Goal: Task Accomplishment & Management: Manage account settings

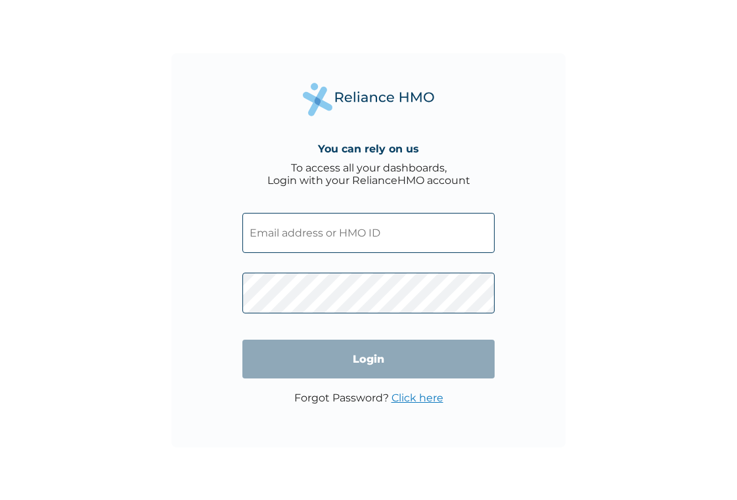
click at [334, 236] on input "text" at bounding box center [368, 233] width 252 height 40
type input "adaeze@pressone.co"
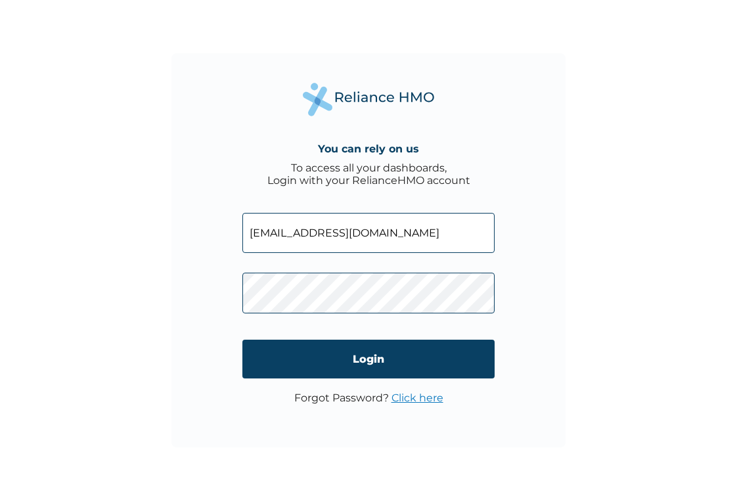
click at [409, 399] on link "Click here" at bounding box center [418, 398] width 52 height 12
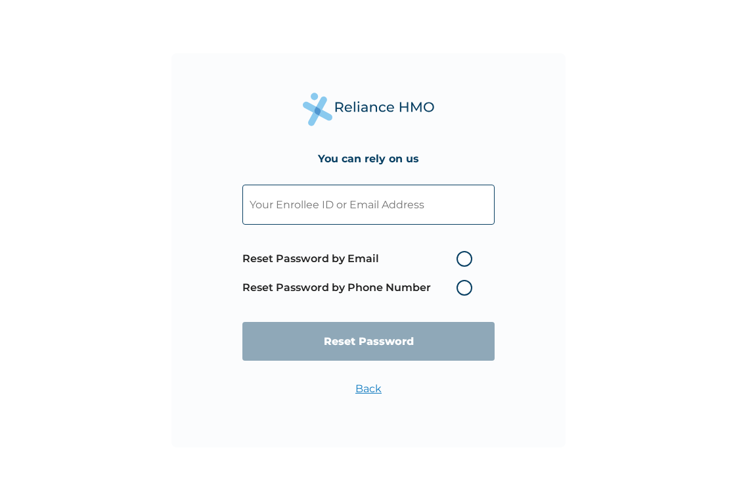
click at [462, 261] on label "Reset Password by Email" at bounding box center [360, 259] width 236 height 16
click at [459, 261] on input "Reset Password by Email" at bounding box center [448, 258] width 21 height 21
radio input "true"
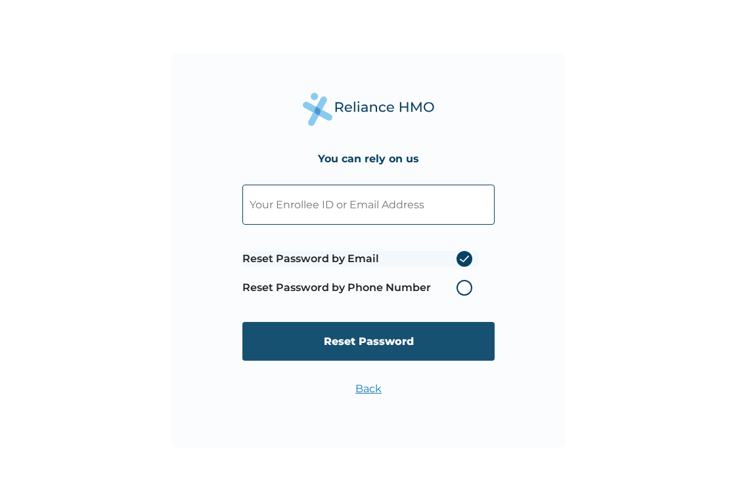
click at [436, 338] on input "Reset Password" at bounding box center [368, 341] width 252 height 39
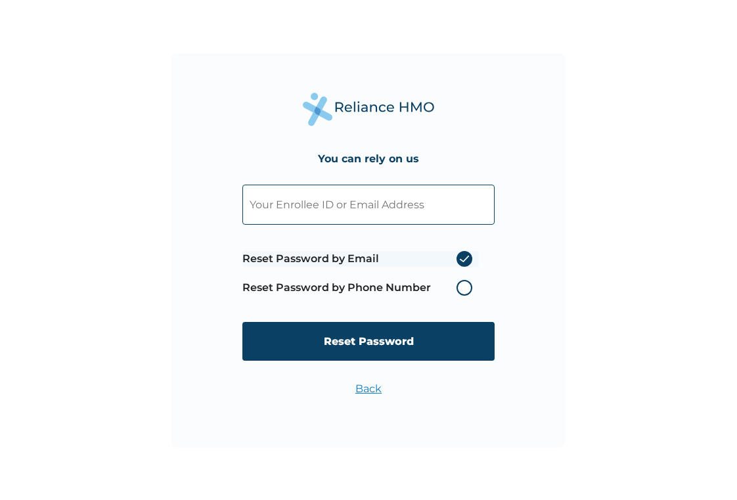
click at [369, 212] on input "text" at bounding box center [368, 205] width 252 height 40
type input "adaeze@pressone.co"
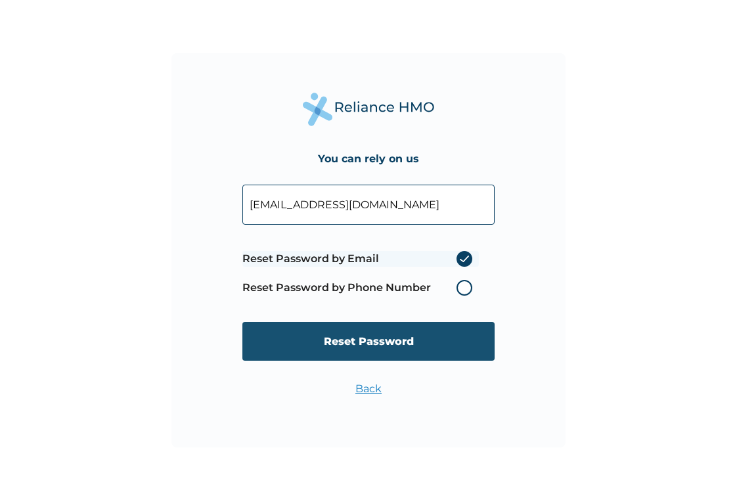
click at [392, 344] on input "Reset Password" at bounding box center [368, 341] width 252 height 39
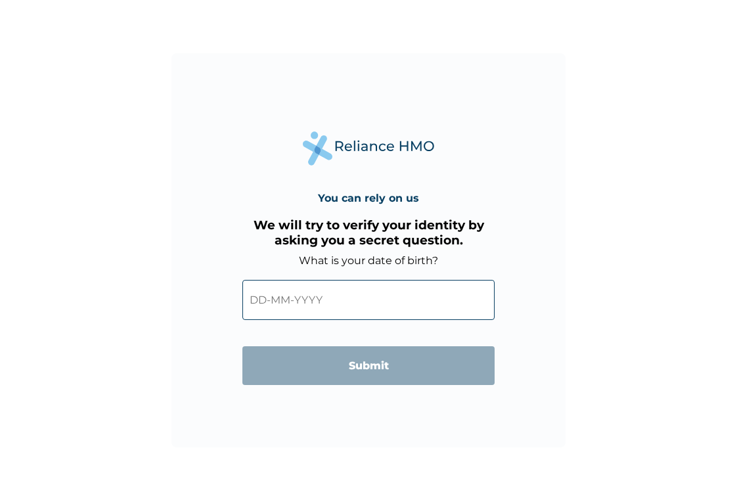
click at [370, 305] on input "text" at bounding box center [368, 300] width 252 height 40
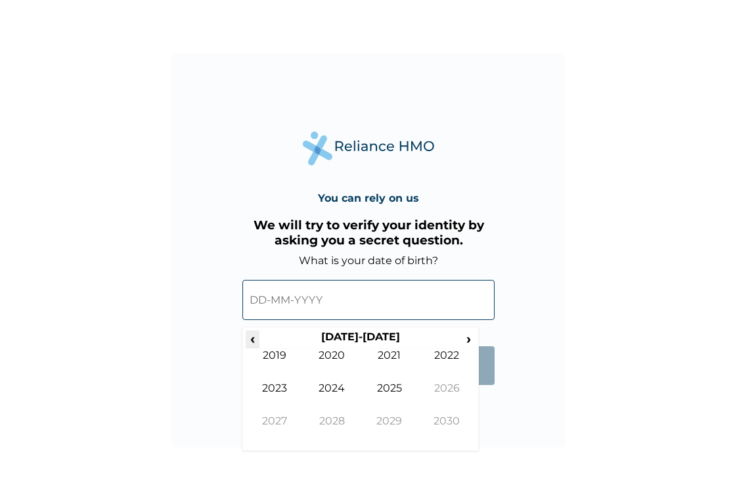
click at [257, 344] on span "‹" at bounding box center [253, 338] width 14 height 16
click at [256, 343] on span "‹" at bounding box center [253, 338] width 14 height 16
click at [377, 392] on td "1995" at bounding box center [390, 398] width 58 height 33
click at [430, 388] on td "Aug" at bounding box center [447, 398] width 58 height 33
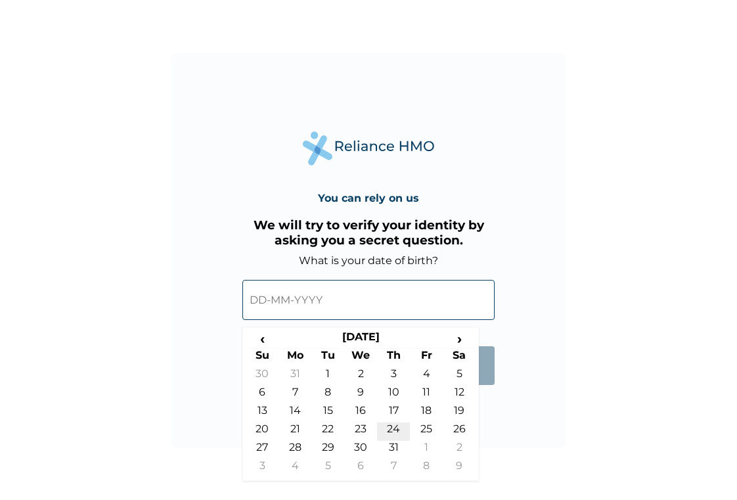
click at [391, 425] on td "24" at bounding box center [393, 431] width 33 height 18
type input "24-08-1995"
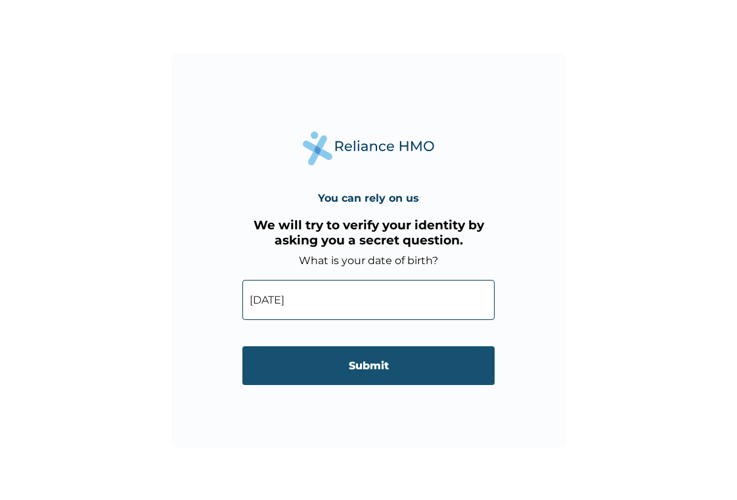
click at [388, 374] on input "Submit" at bounding box center [368, 365] width 252 height 39
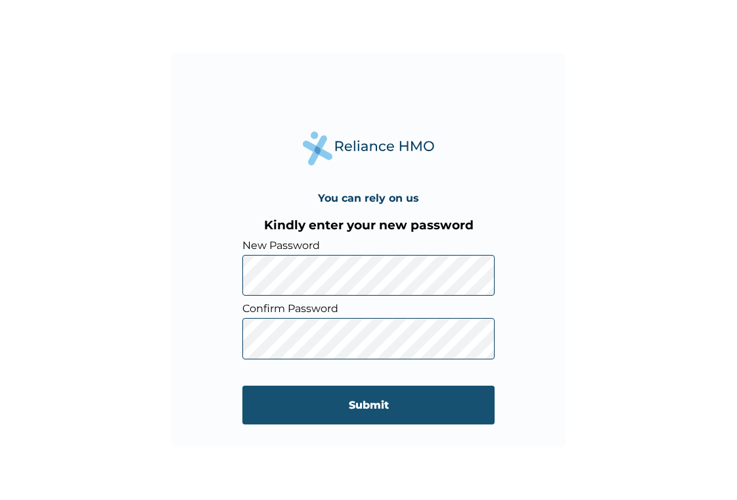
click at [379, 399] on input "Submit" at bounding box center [368, 405] width 252 height 39
